Goal: Complete application form: Complete application form

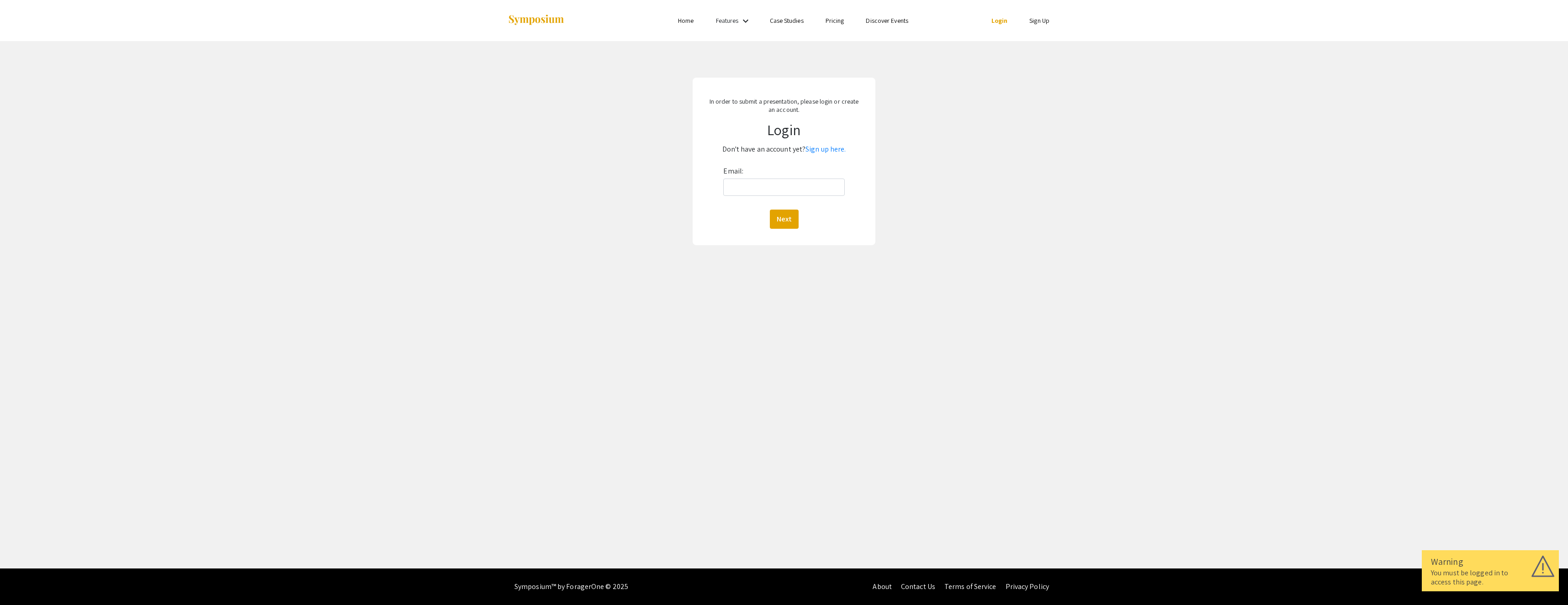
click at [727, 178] on label "Email:" at bounding box center [733, 171] width 20 height 14
click at [727, 179] on input "Email:" at bounding box center [784, 188] width 121 height 18
click at [758, 203] on div "Email: Next" at bounding box center [784, 196] width 121 height 65
click at [756, 192] on input "Email:" at bounding box center [784, 188] width 121 height 18
type input "tww0015@mix.wvu.edu"
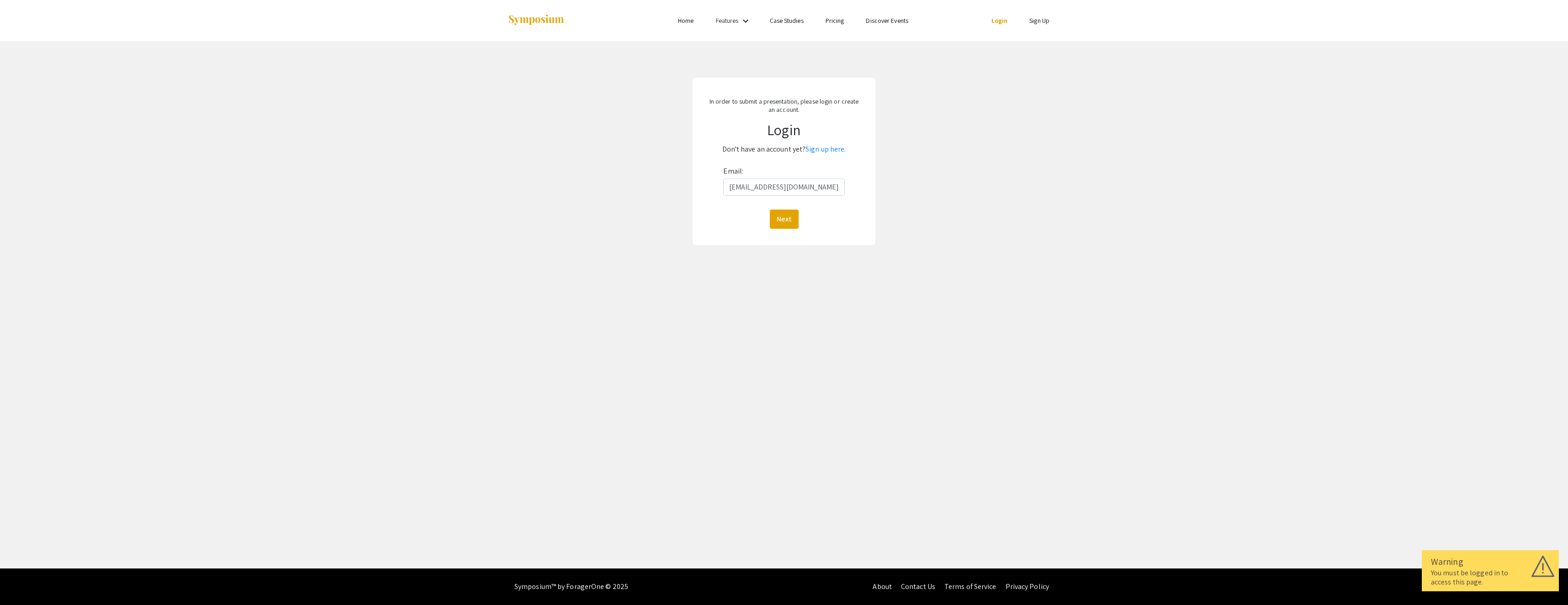
click at [790, 237] on div "In order to submit a presentation, please login or create an account. Login Don…" at bounding box center [784, 161] width 183 height 167
click at [779, 222] on button "Next" at bounding box center [784, 220] width 28 height 20
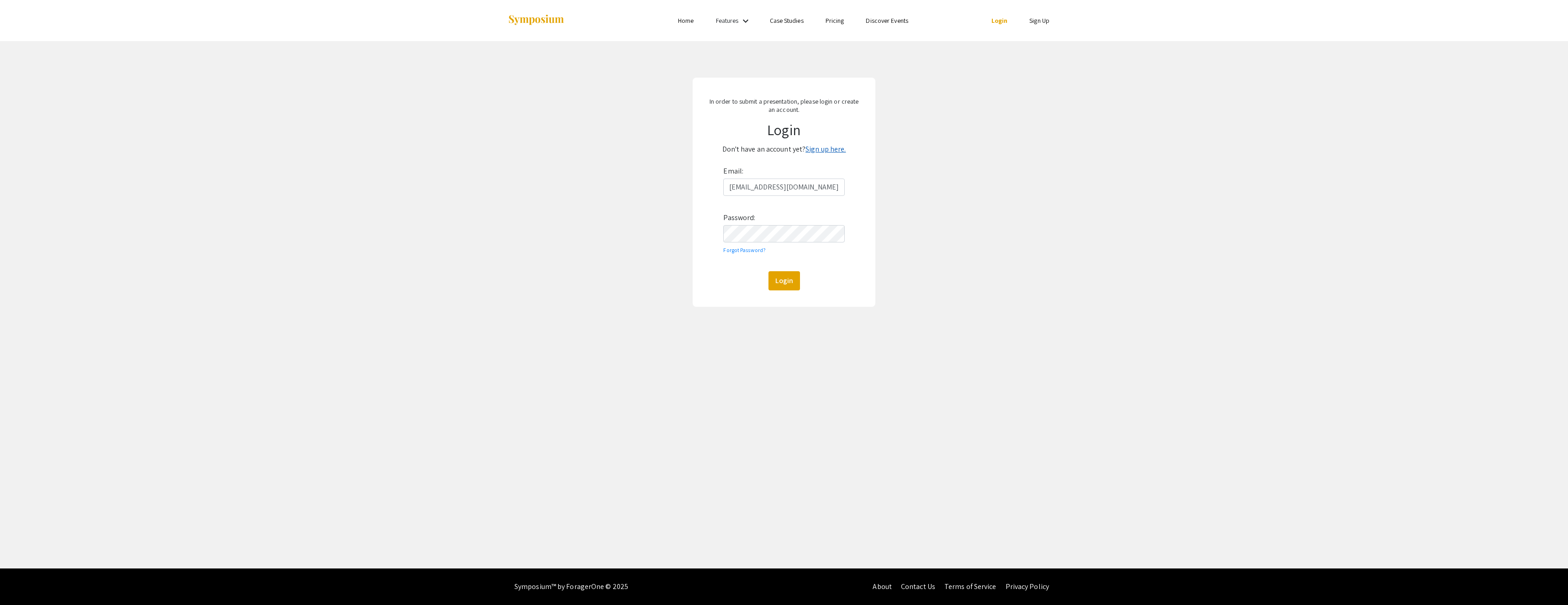
click at [825, 149] on link "Sign up here." at bounding box center [825, 149] width 40 height 10
click at [803, 180] on input "Email: *" at bounding box center [784, 184] width 132 height 18
type input "tww0015@mix.wvu.edu"
click at [771, 260] on button "Next" at bounding box center [784, 270] width 28 height 20
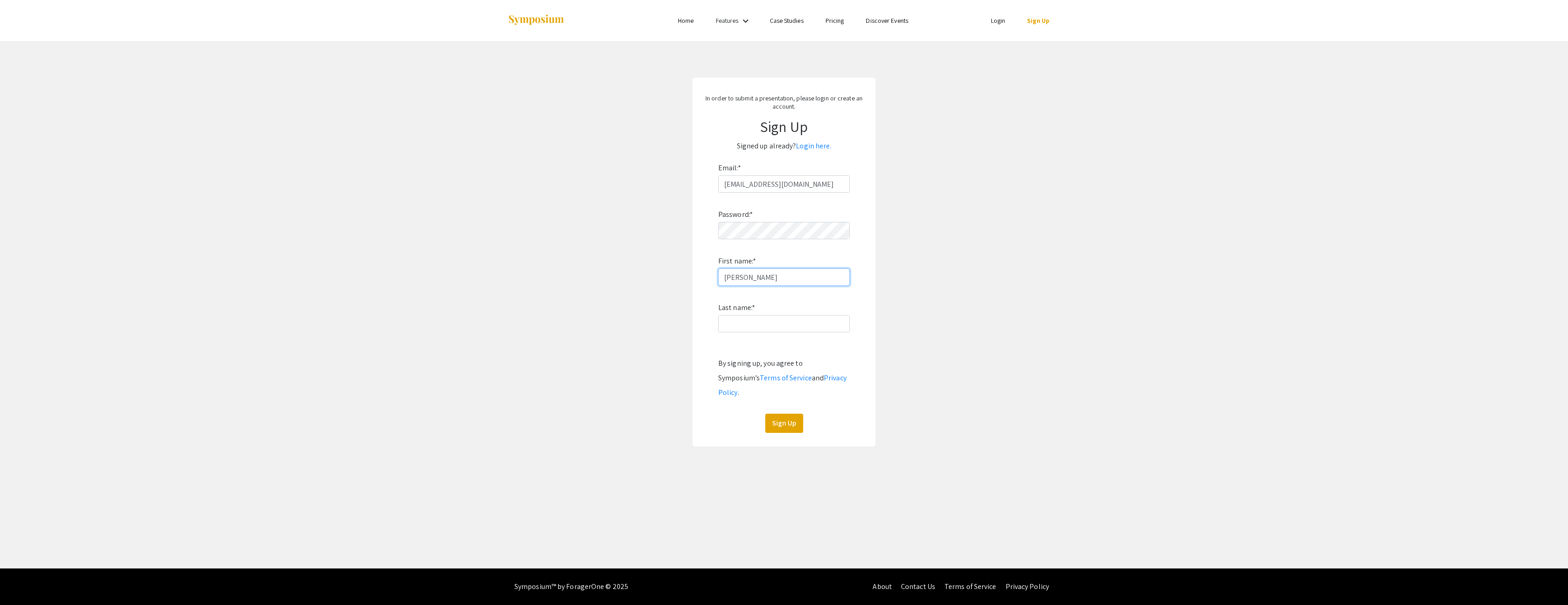
type input "Thomas"
type input "Wilkins"
click at [779, 414] on button "Sign Up" at bounding box center [784, 424] width 38 height 20
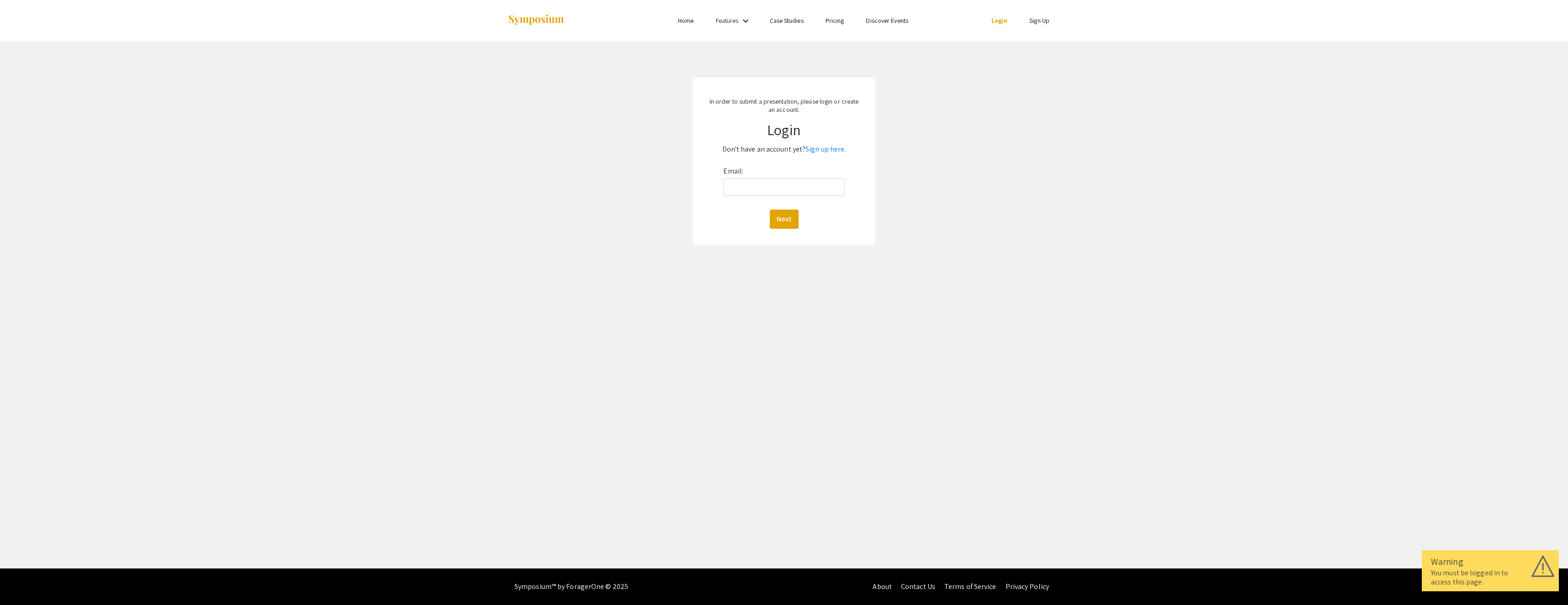
click at [749, 177] on div "Email: Next" at bounding box center [784, 196] width 121 height 65
click at [750, 182] on input "Email:" at bounding box center [784, 188] width 121 height 18
type input "tww0015@mix.wvu.edu"
click at [781, 223] on button "Next" at bounding box center [784, 220] width 28 height 20
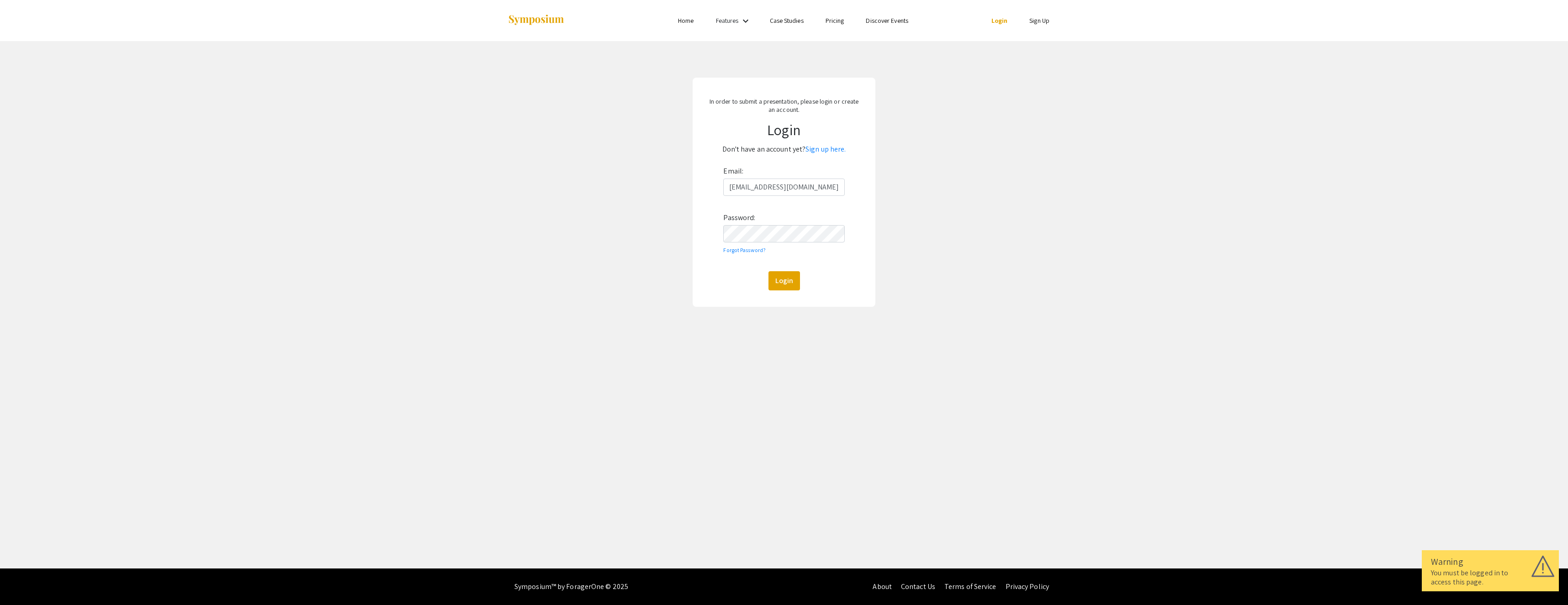
click at [752, 223] on label "Password:" at bounding box center [739, 218] width 32 height 14
click at [768, 271] on button "Login" at bounding box center [784, 281] width 31 height 20
